Goal: Navigation & Orientation: Find specific page/section

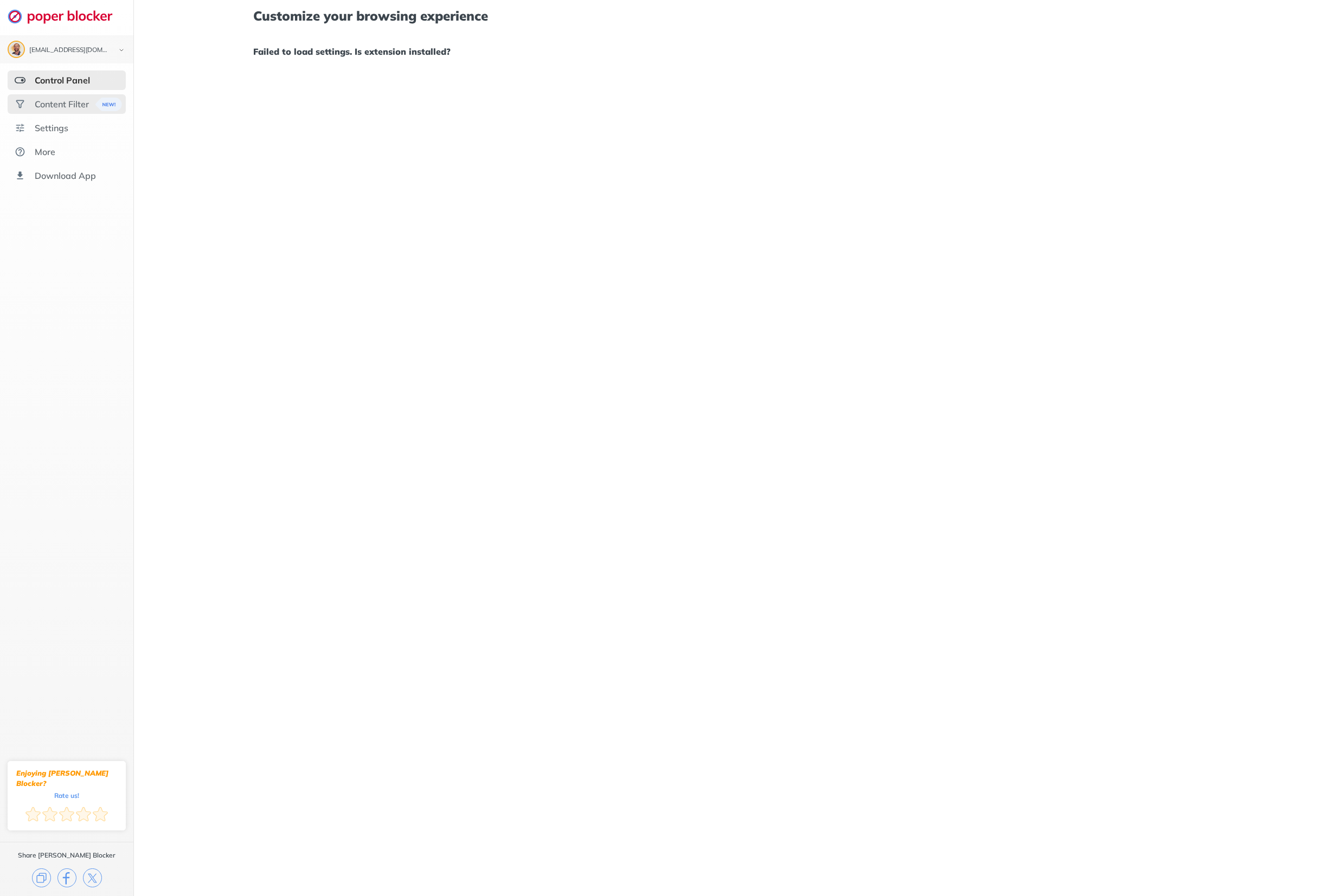
click at [67, 103] on div "Content Filter" at bounding box center [62, 104] width 54 height 11
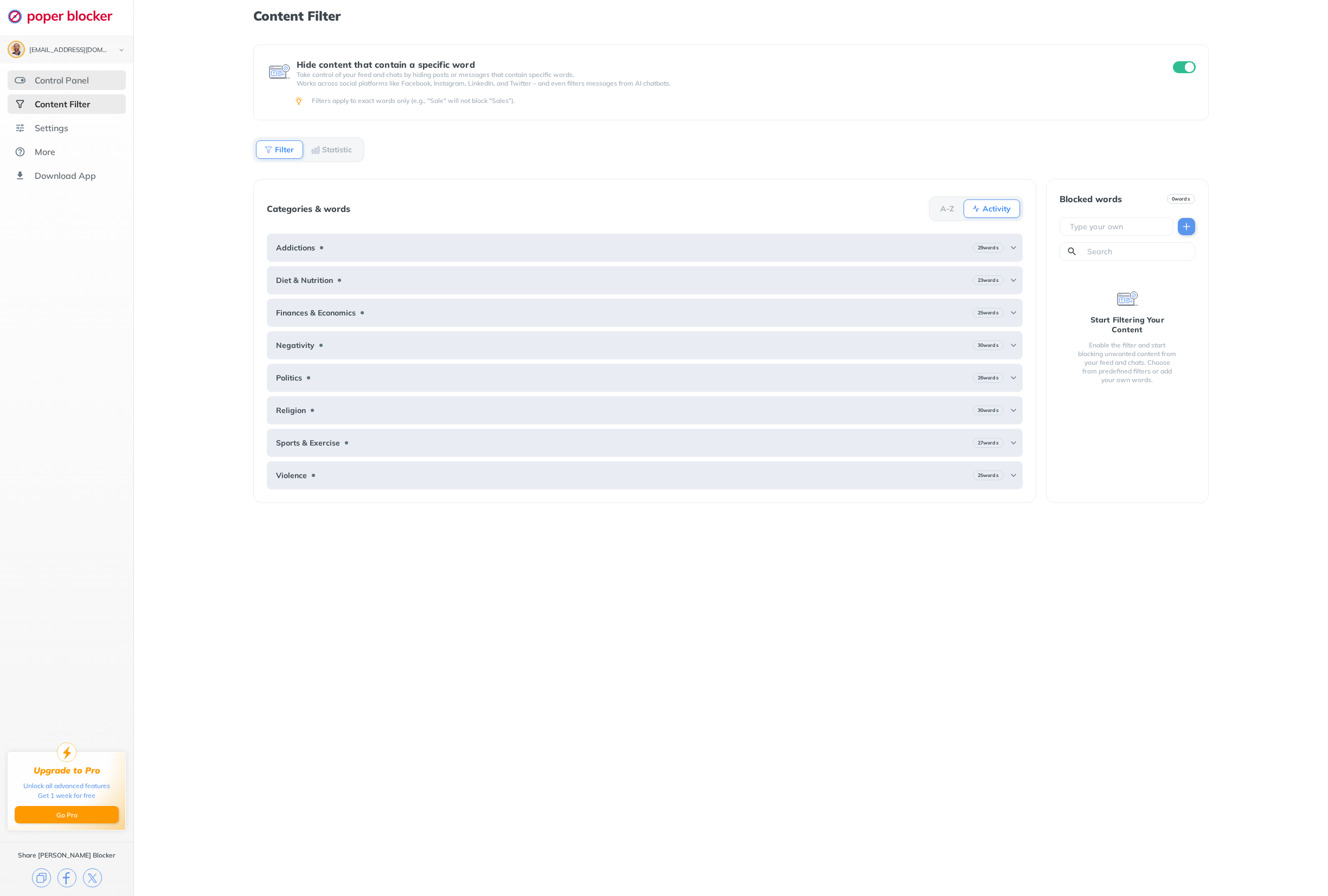
click at [68, 74] on div "Control Panel" at bounding box center [66, 80] width 118 height 19
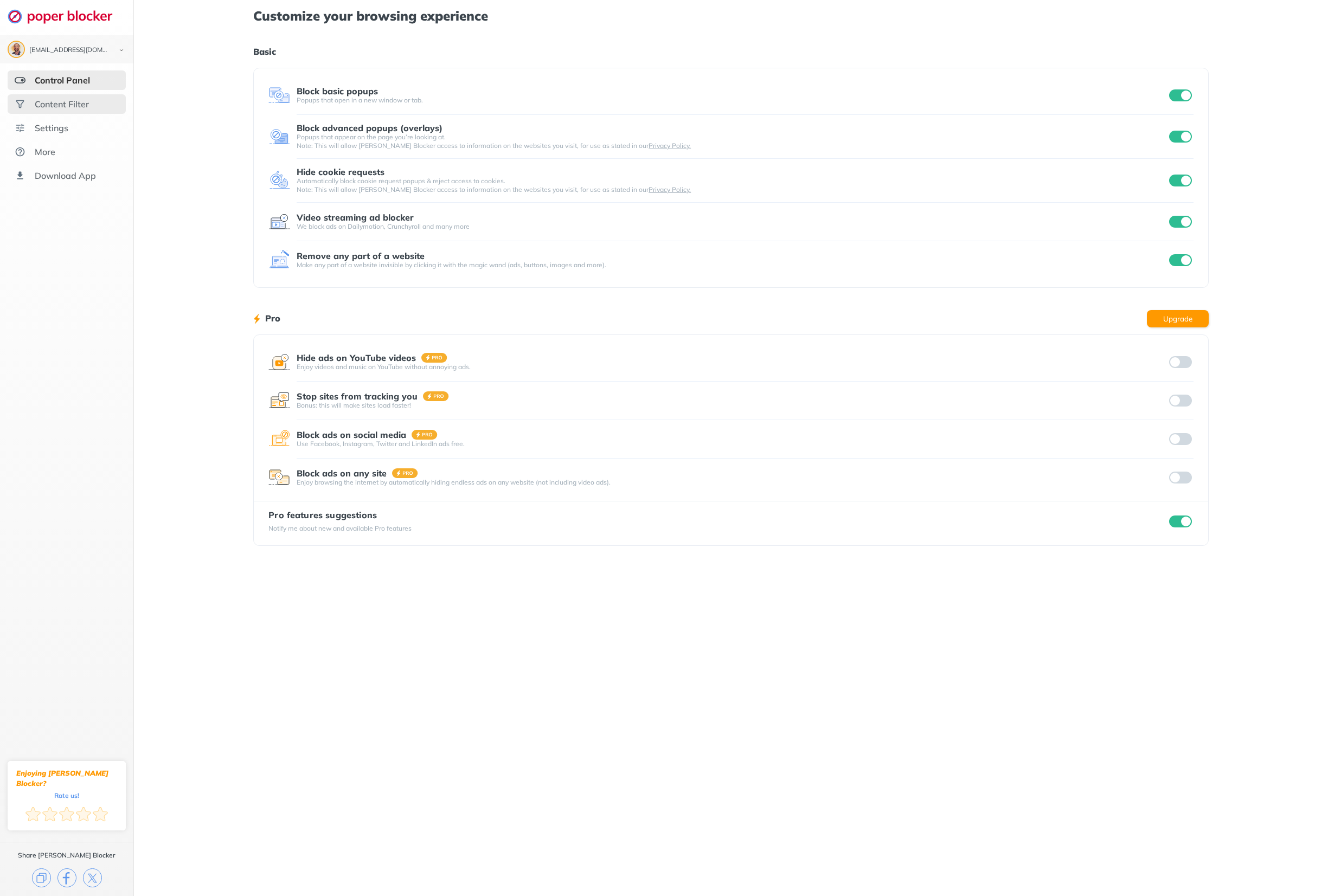
click at [80, 108] on div "Content Filter" at bounding box center [62, 104] width 54 height 11
